Goal: Information Seeking & Learning: Compare options

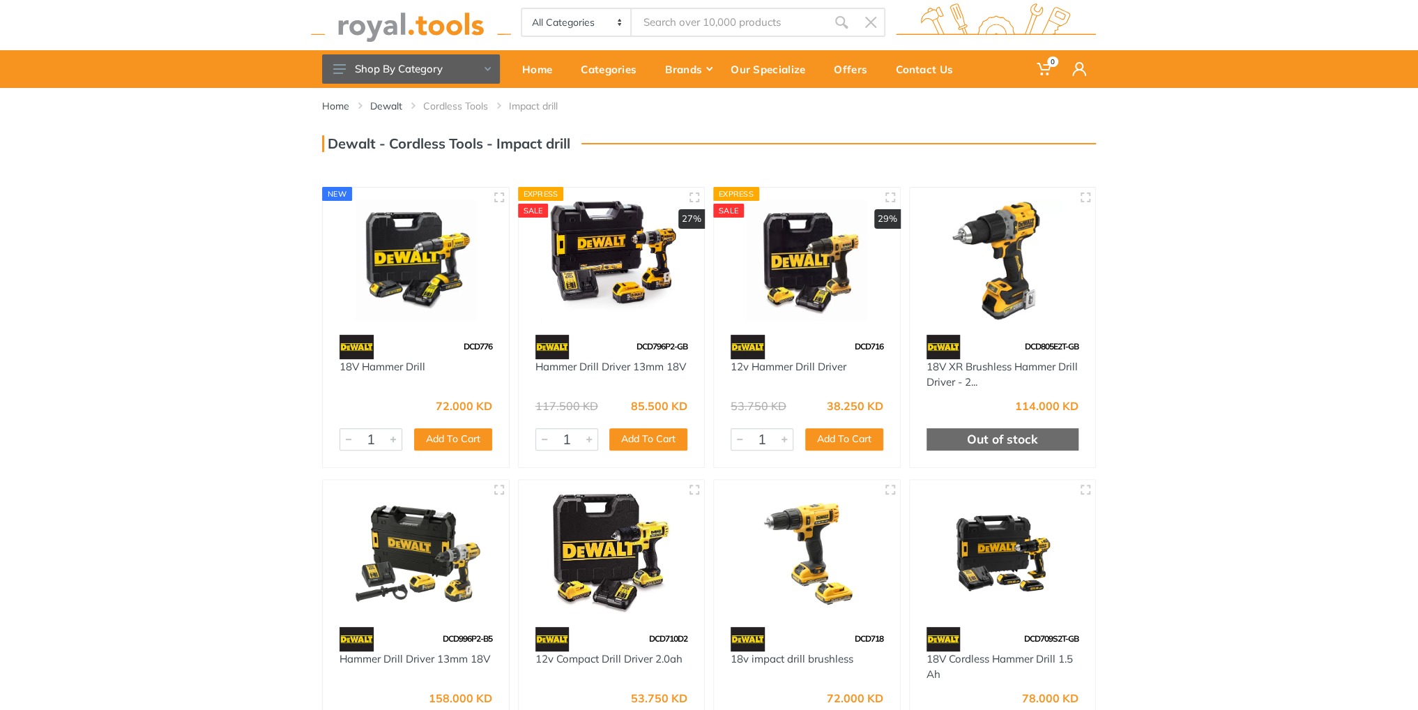
scroll to position [46, 0]
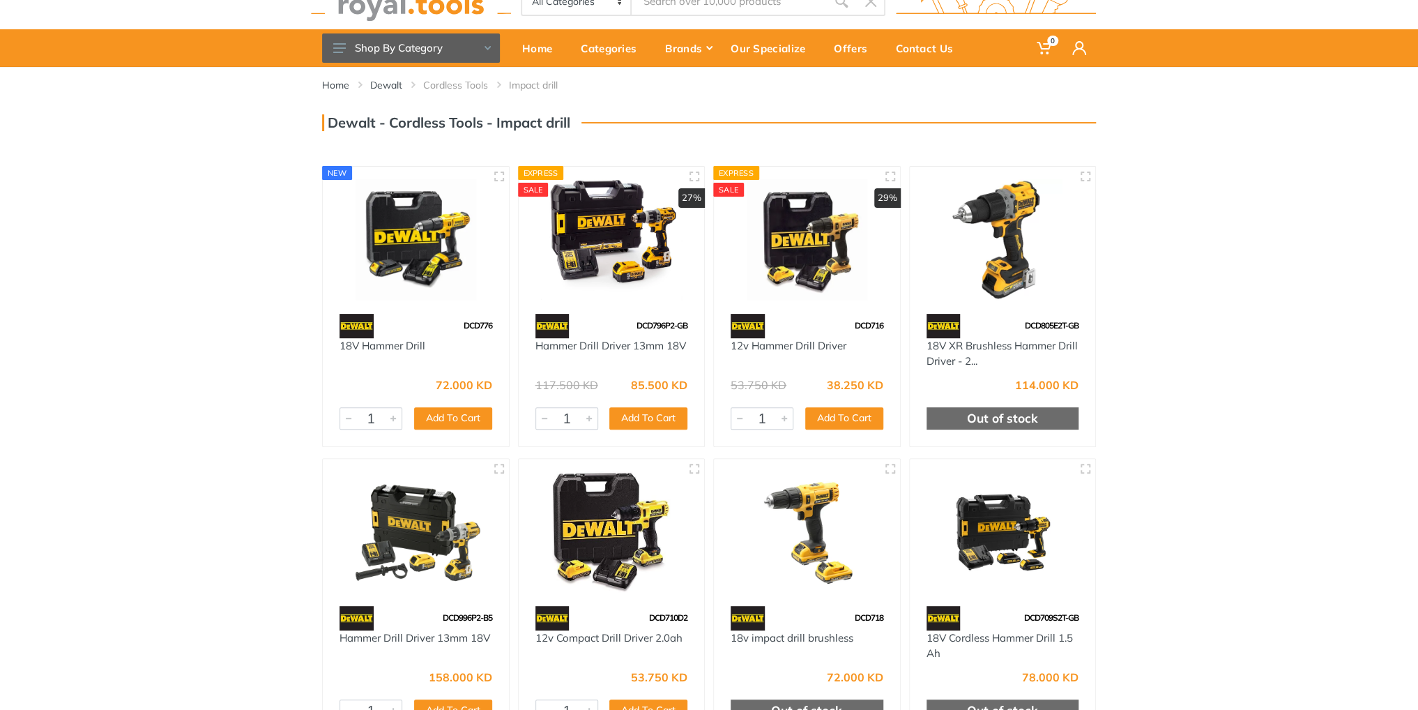
click at [648, 251] on img at bounding box center [611, 239] width 161 height 121
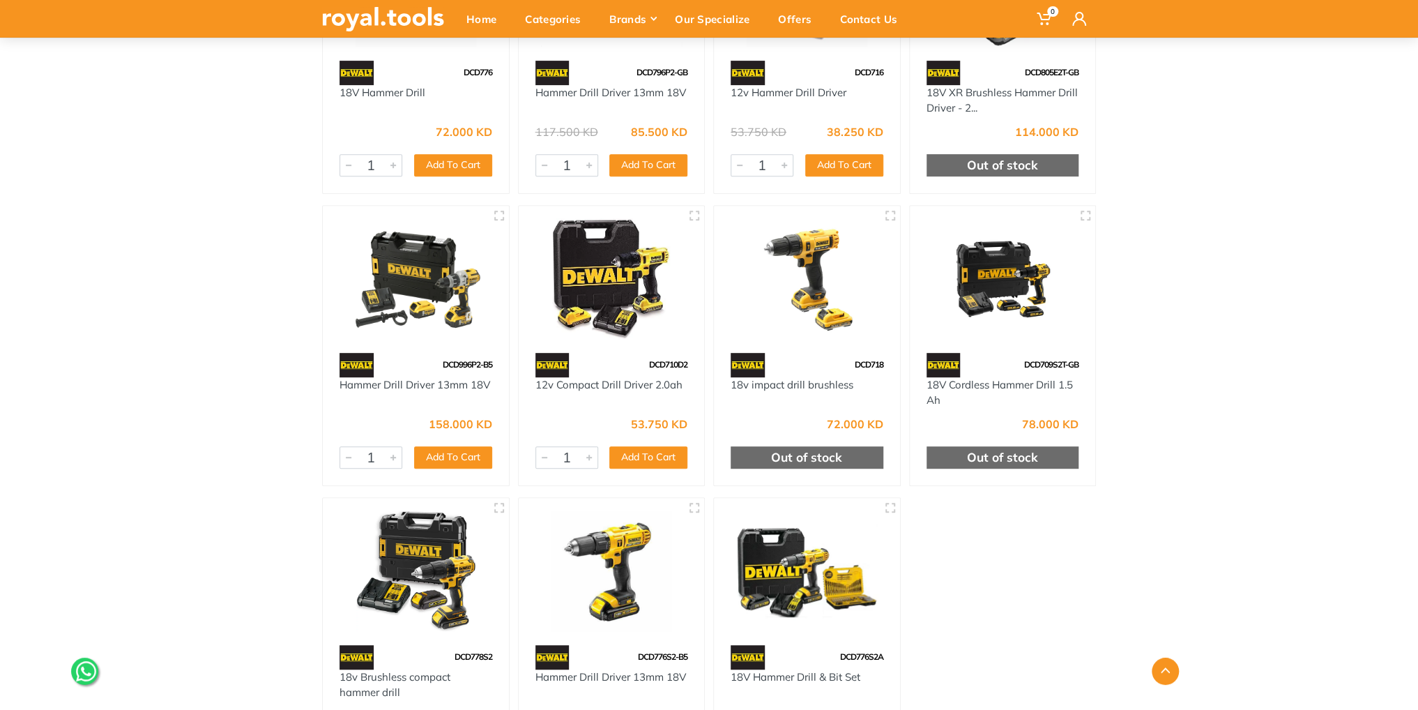
scroll to position [296, 0]
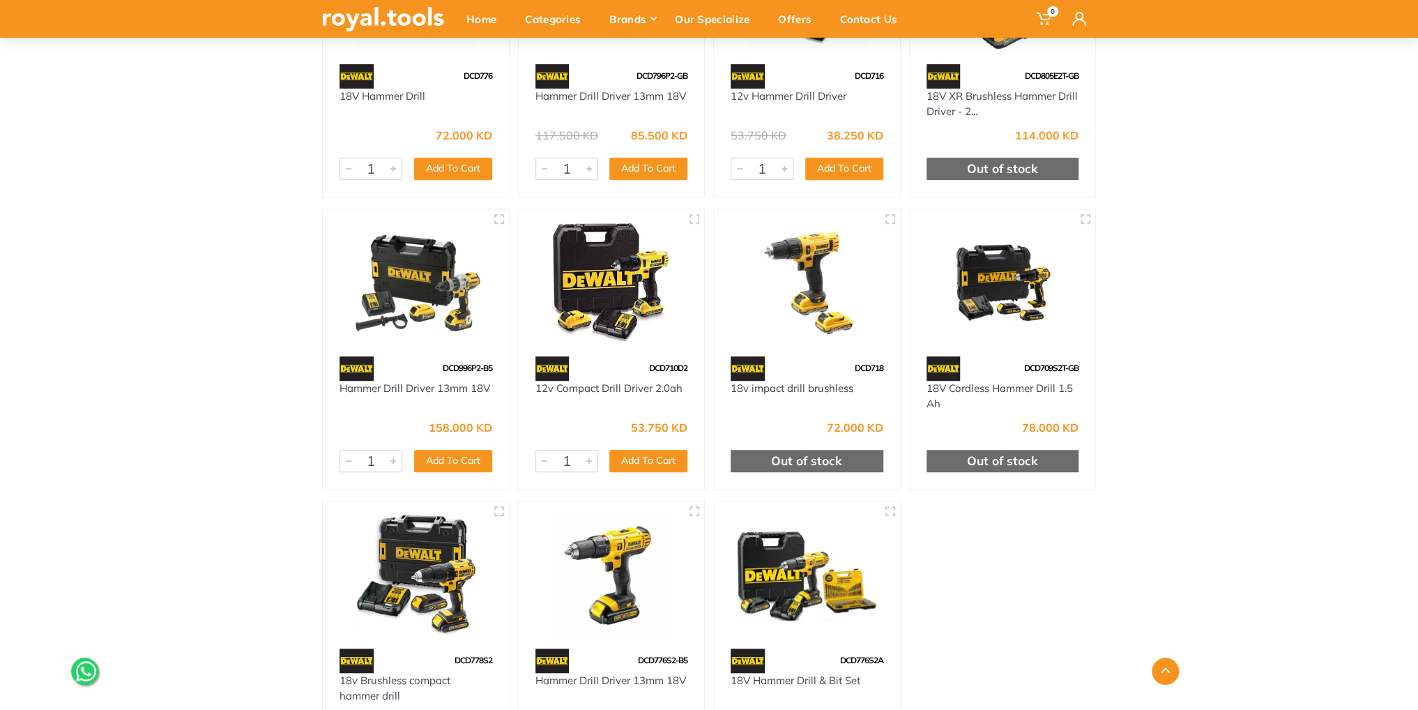
click at [429, 286] on img at bounding box center [415, 282] width 161 height 121
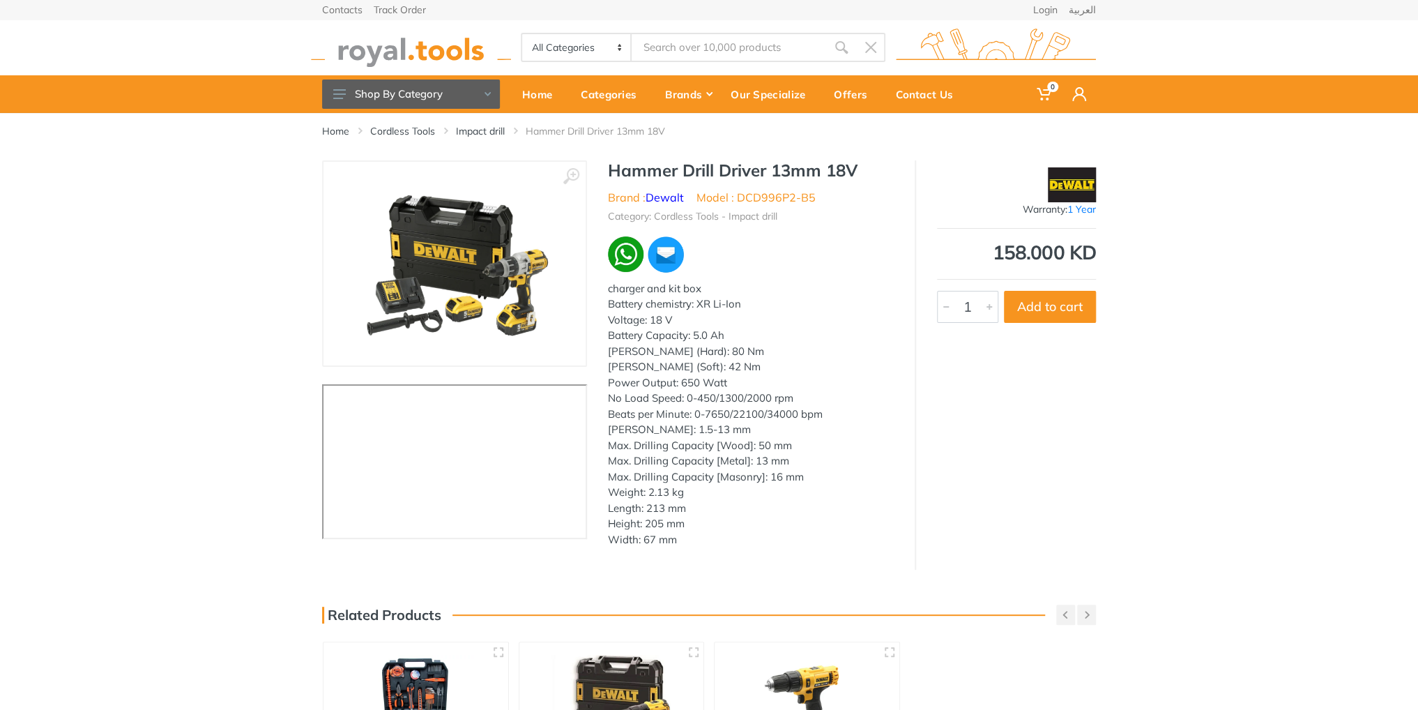
click at [803, 195] on li "Model : DCD996P2-B5" at bounding box center [756, 197] width 119 height 17
click at [821, 285] on div "charger and kit box Battery chemistry: XR Li-Ion Voltage: 18 V Battery Capacity…" at bounding box center [751, 414] width 286 height 267
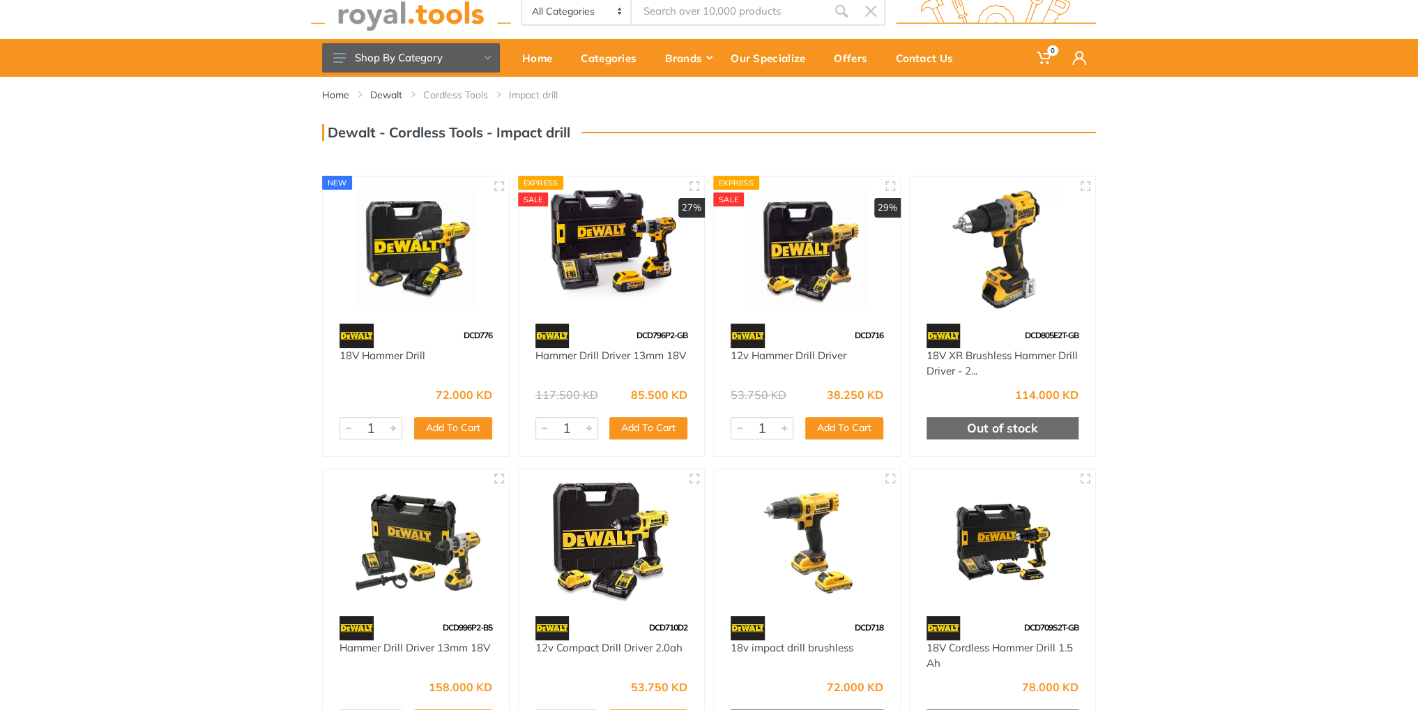
scroll to position [70, 0]
